Goal: Navigation & Orientation: Understand site structure

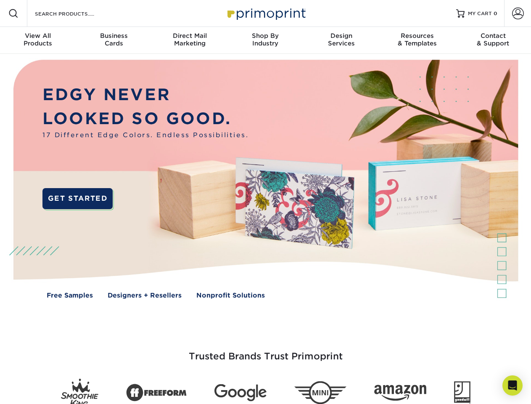
click at [265, 202] on img at bounding box center [266, 185] width 526 height 263
click at [13, 13] on span at bounding box center [13, 13] width 10 height 10
click at [518, 13] on span at bounding box center [518, 14] width 12 height 12
click at [38, 40] on div "View All Products" at bounding box center [38, 39] width 76 height 15
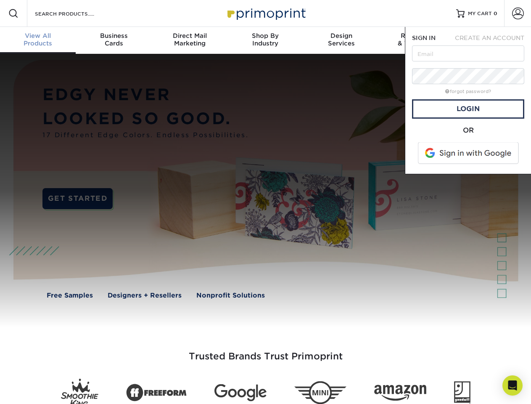
click at [114, 40] on div "Business Cards" at bounding box center [114, 39] width 76 height 15
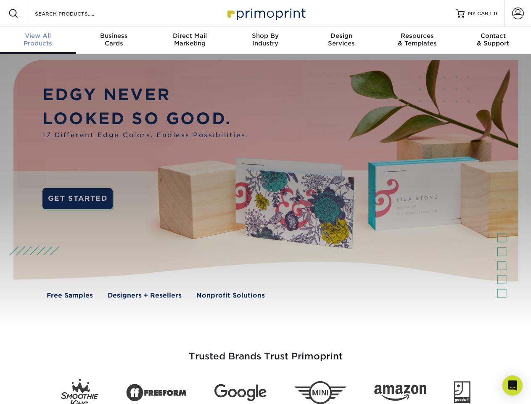
click at [190, 40] on div "Direct Mail Marketing" at bounding box center [190, 39] width 76 height 15
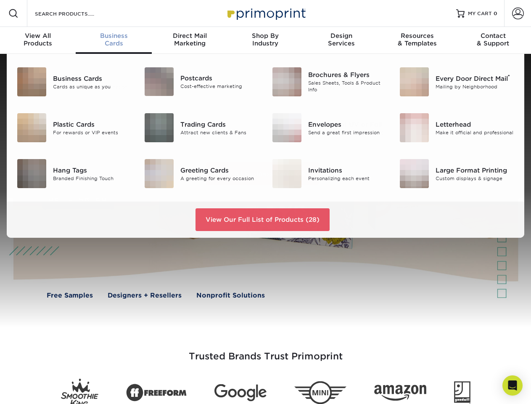
click at [265, 40] on div "Shop By Industry" at bounding box center [266, 39] width 76 height 15
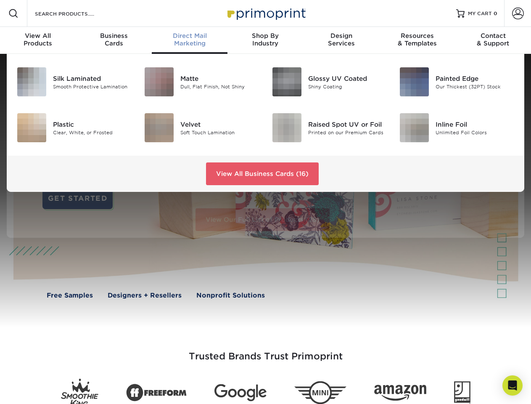
click at [342, 40] on div "Design Services" at bounding box center [342, 39] width 76 height 15
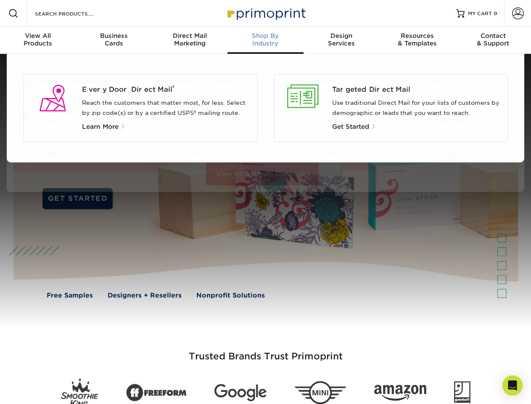
click at [417, 40] on div "Resources & Templates" at bounding box center [417, 39] width 76 height 15
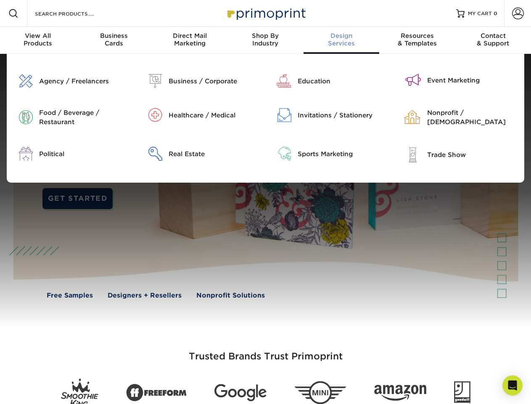
click at [494, 40] on div "Contact & Support" at bounding box center [494, 39] width 76 height 15
